Goal: Task Accomplishment & Management: Use online tool/utility

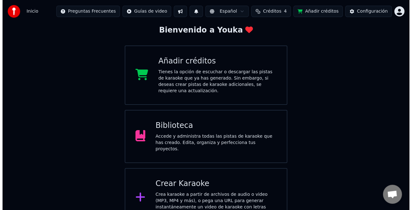
scroll to position [38, 0]
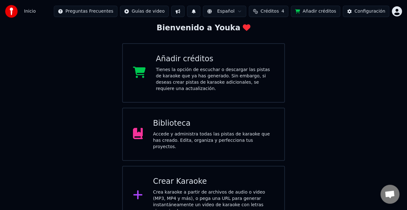
click at [230, 167] on div "Crear Karaoke Crea karaoke a partir de archivos de audio o video (MP3, MP4 y má…" at bounding box center [203, 195] width 163 height 59
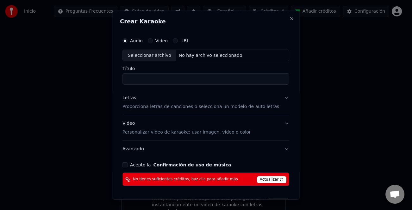
click at [268, 179] on span "Actualizar" at bounding box center [272, 180] width 30 height 7
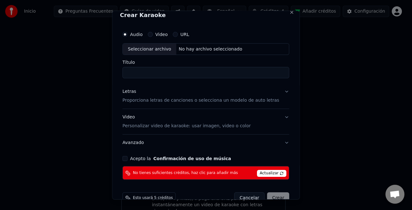
scroll to position [0, 0]
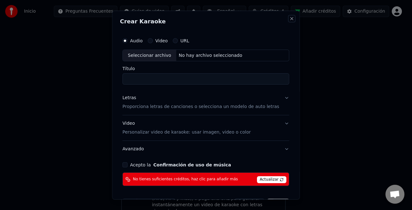
click at [289, 19] on button "Close" at bounding box center [291, 18] width 5 height 5
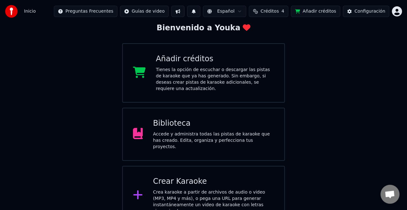
click at [208, 177] on div "Crear Karaoke" at bounding box center [213, 182] width 121 height 10
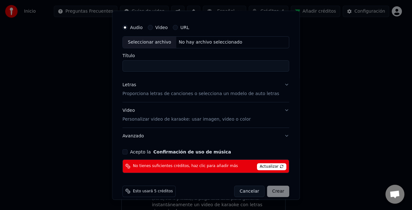
scroll to position [21, 0]
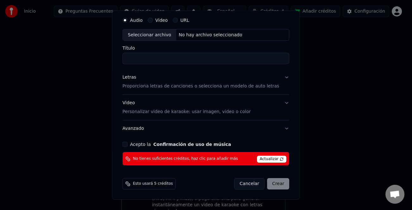
click at [144, 185] on span "Esto usará 5 créditos" at bounding box center [153, 184] width 40 height 5
drag, startPoint x: 171, startPoint y: 183, endPoint x: 182, endPoint y: 147, distance: 37.7
click at [171, 177] on div "Esto usará 5 créditos Cancelar Crear" at bounding box center [206, 184] width 172 height 16
click at [242, 183] on button "Cancelar" at bounding box center [249, 183] width 30 height 11
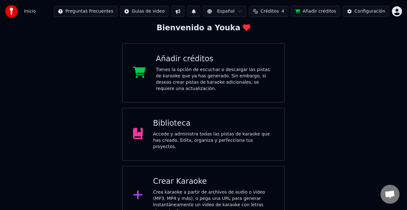
click at [232, 65] on div "Añadir créditos Tienes la opción de escuchar o descargar las pistas de karaoke …" at bounding box center [215, 73] width 118 height 38
click at [187, 177] on div "Crear Karaoke" at bounding box center [213, 182] width 121 height 10
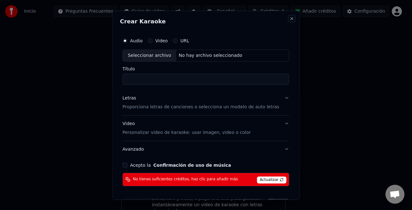
click at [289, 17] on button "Close" at bounding box center [291, 18] width 5 height 5
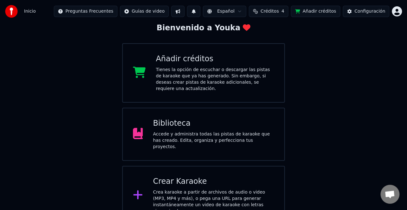
click at [239, 189] on div "Crea karaoke a partir de archivos de audio o video (MP3, MP4 y más), o pega una…" at bounding box center [213, 201] width 121 height 25
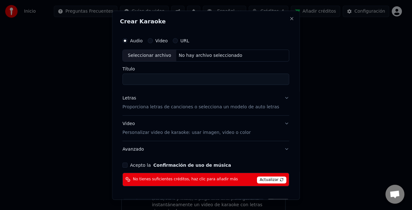
click at [156, 55] on div "Seleccionar archivo" at bounding box center [149, 55] width 53 height 11
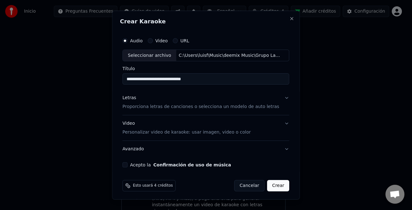
type input "**********"
click at [131, 98] on div "Letras" at bounding box center [129, 98] width 14 height 6
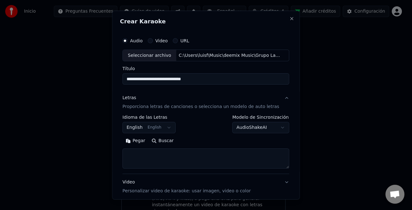
click at [139, 143] on button "Pegar" at bounding box center [135, 141] width 26 height 10
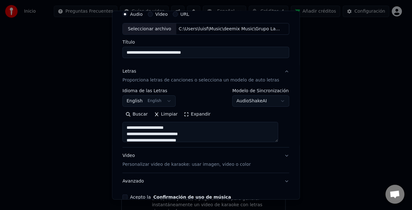
scroll to position [61, 0]
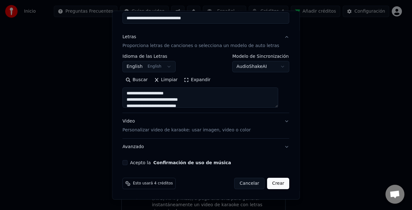
click at [127, 164] on button "Acepto la Confirmación de uso de música" at bounding box center [124, 162] width 5 height 5
type textarea "**********"
click at [268, 184] on button "Crear" at bounding box center [278, 183] width 22 height 11
select select "**"
type textarea "**********"
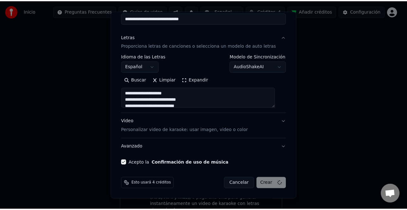
scroll to position [16, 0]
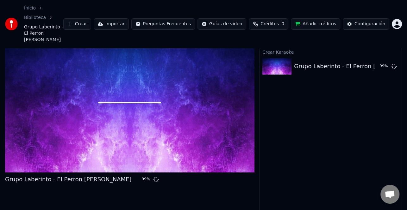
click at [91, 18] on button "Crear" at bounding box center [77, 23] width 28 height 11
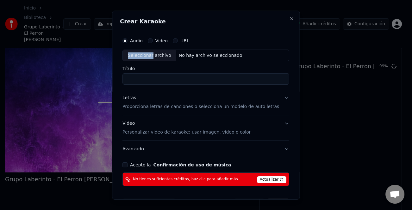
drag, startPoint x: 154, startPoint y: 53, endPoint x: 259, endPoint y: 29, distance: 107.7
click at [226, 35] on div "Audio Video URL Seleccionar archivo No hay archivo seleccionado" at bounding box center [205, 47] width 167 height 27
click at [289, 17] on button "Close" at bounding box center [291, 18] width 5 height 5
